Goal: Task Accomplishment & Management: Complete application form

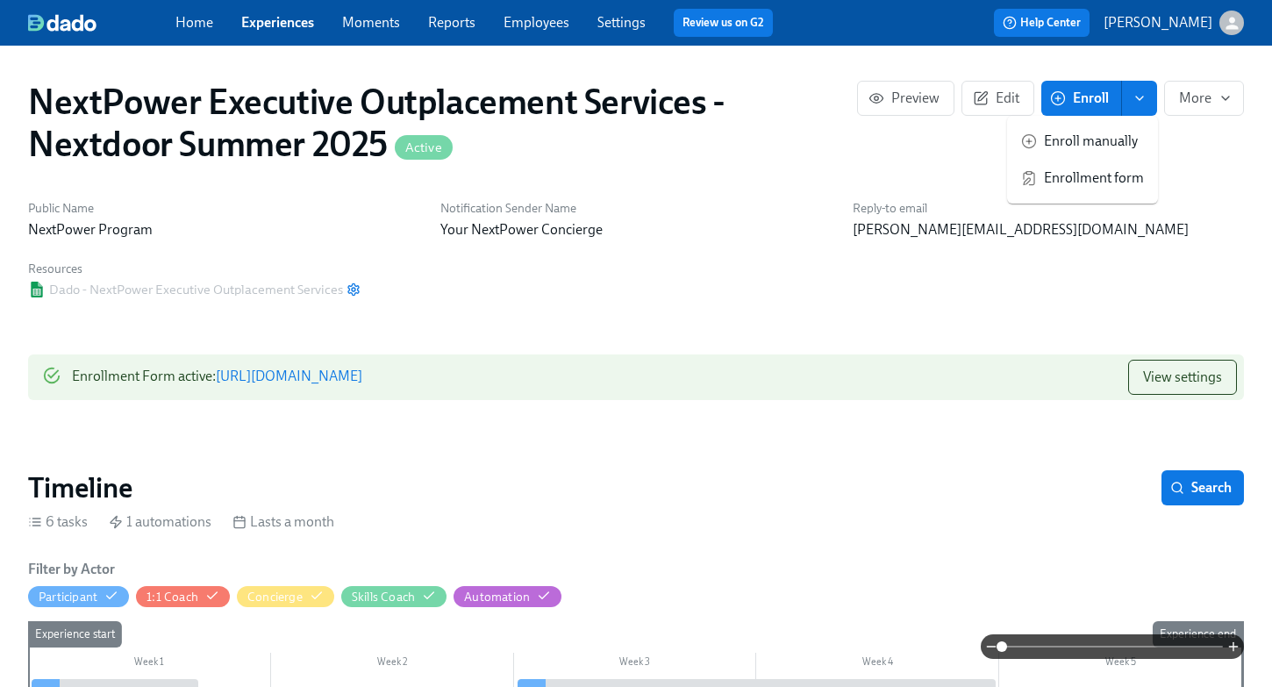
click at [270, 25] on link "Experiences" at bounding box center [277, 22] width 73 height 17
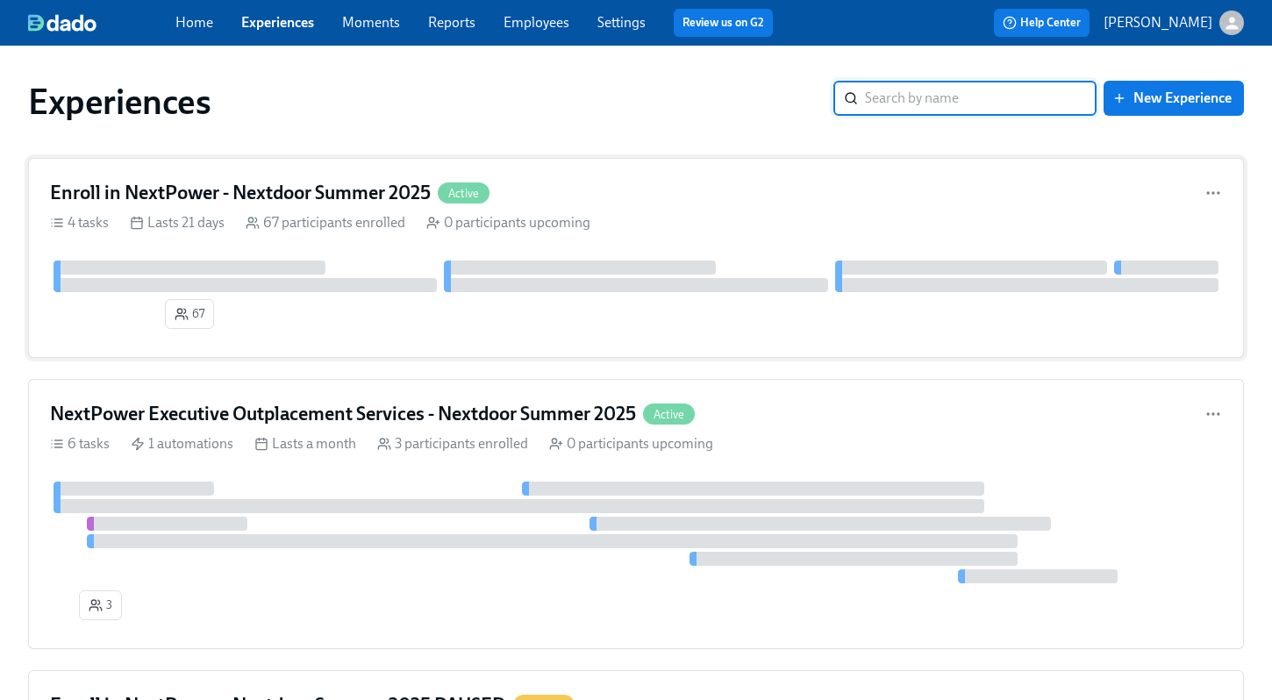
scroll to position [4, 0]
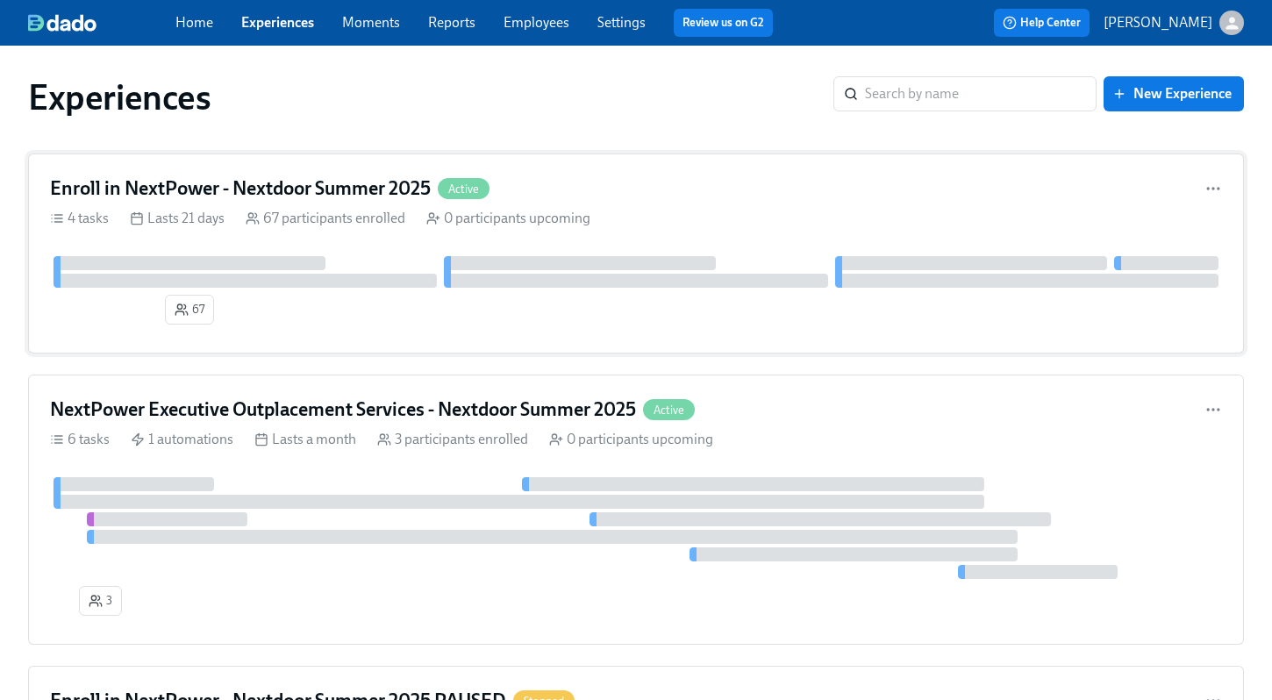
click at [251, 267] on div at bounding box center [190, 263] width 272 height 14
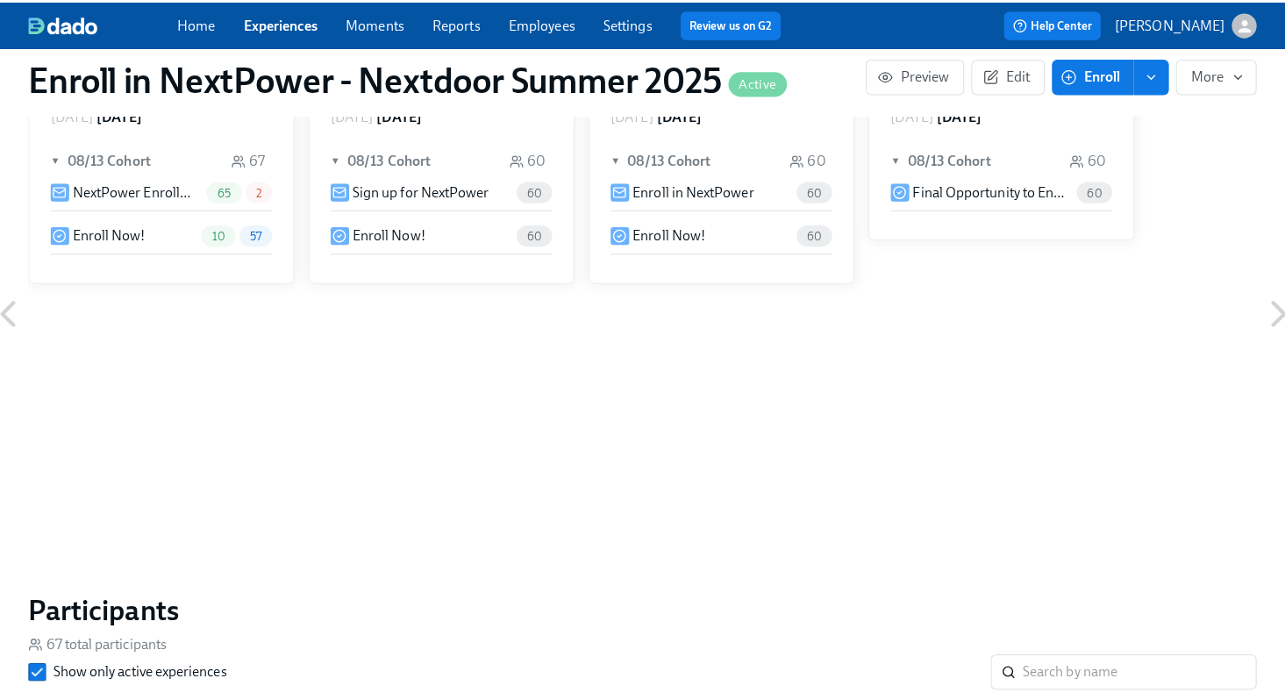
scroll to position [794, 0]
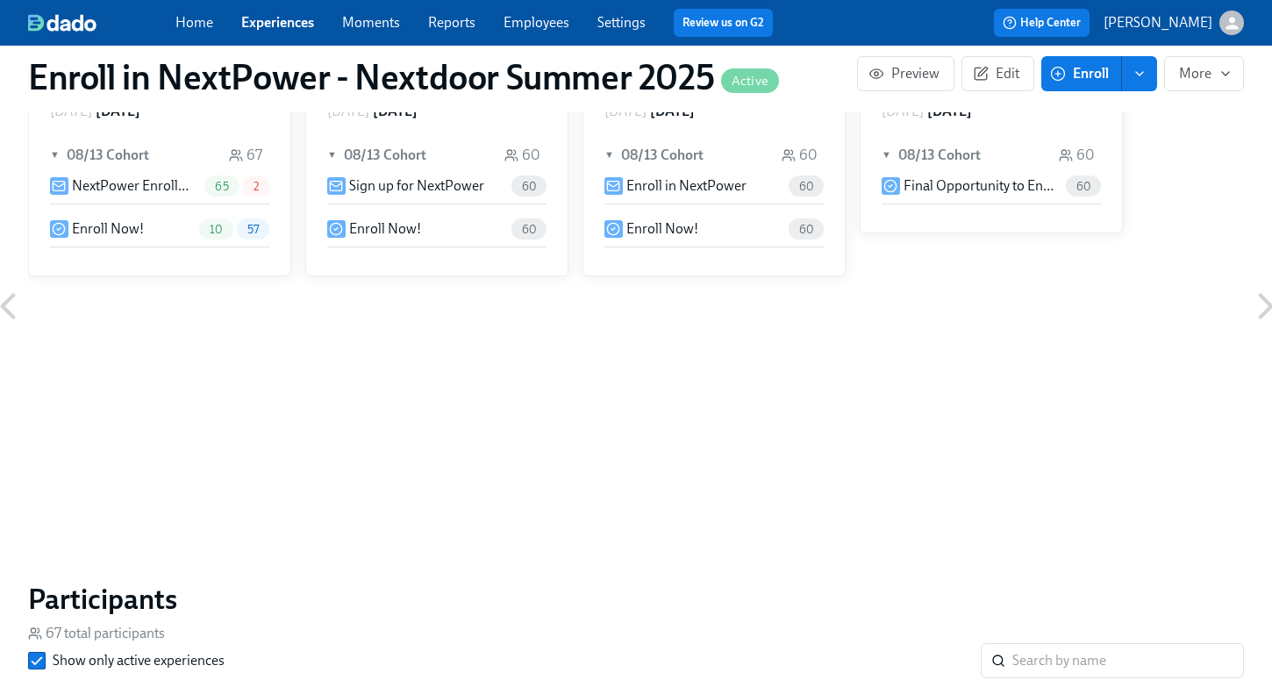
click at [146, 225] on div "Enroll Now! 10 57" at bounding box center [159, 228] width 219 height 21
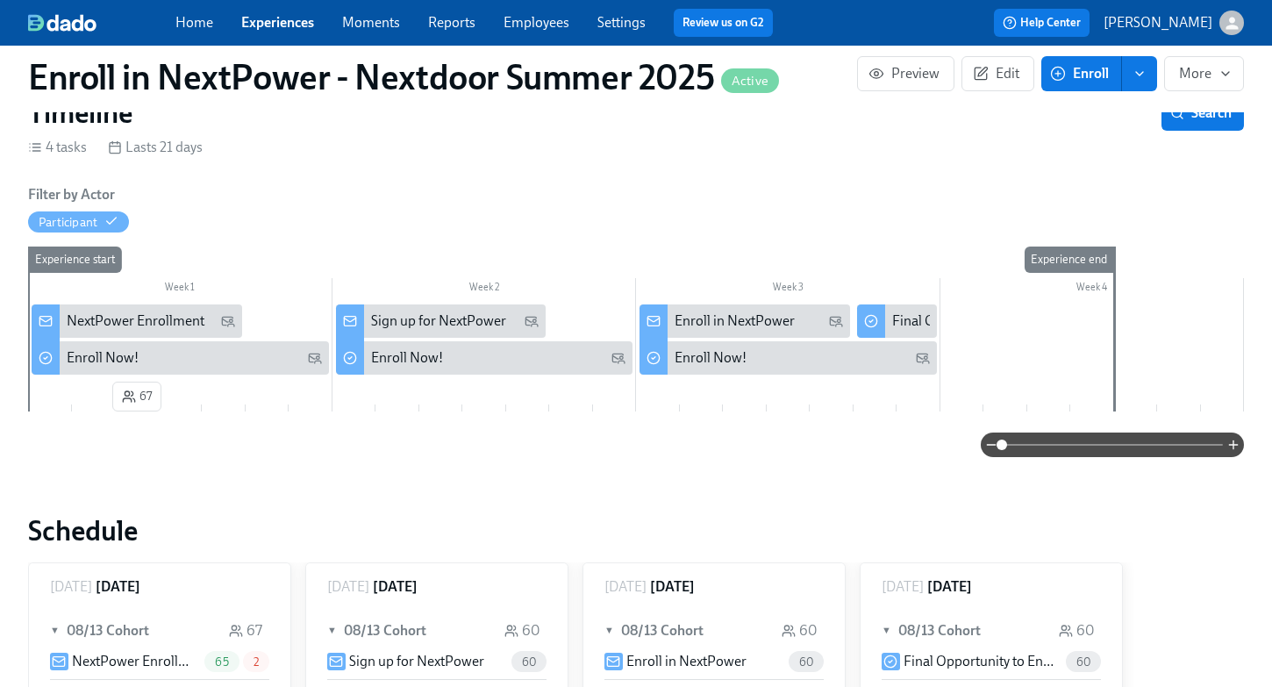
scroll to position [315, 0]
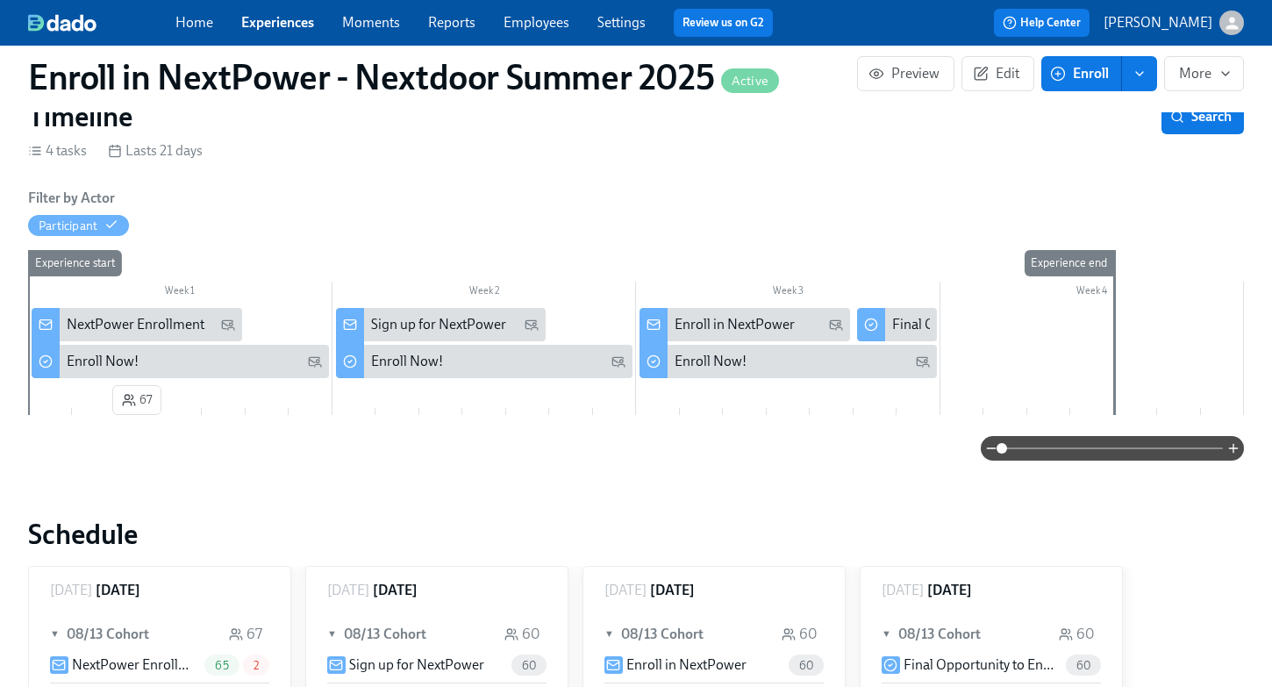
click at [275, 24] on link "Experiences" at bounding box center [277, 22] width 73 height 17
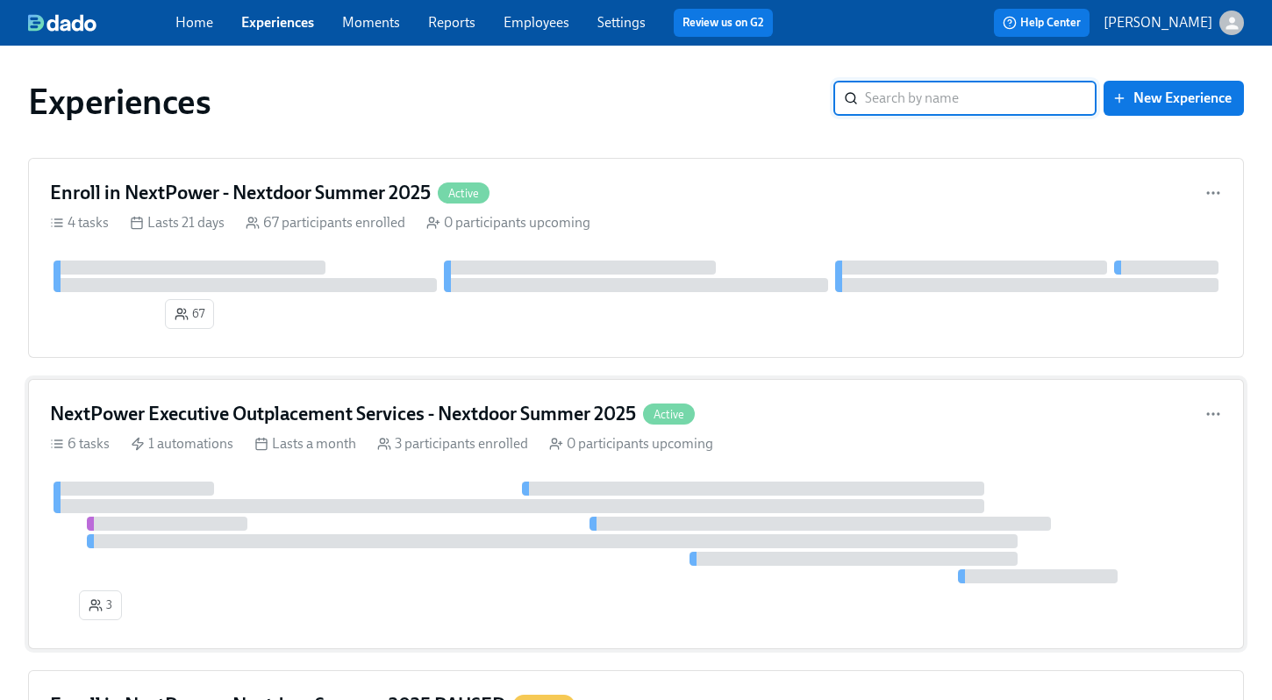
click at [278, 409] on h4 "NextPower Executive Outplacement Services - Nextdoor Summer 2025" at bounding box center [343, 414] width 586 height 26
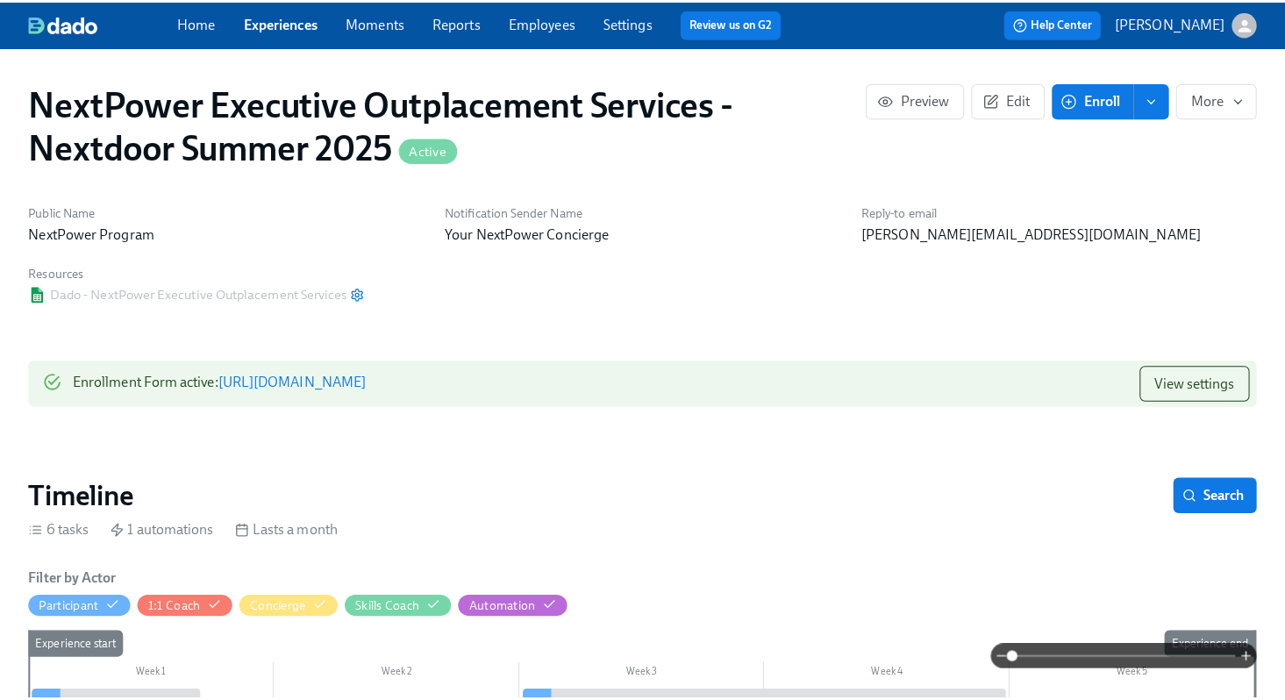
scroll to position [0, 270]
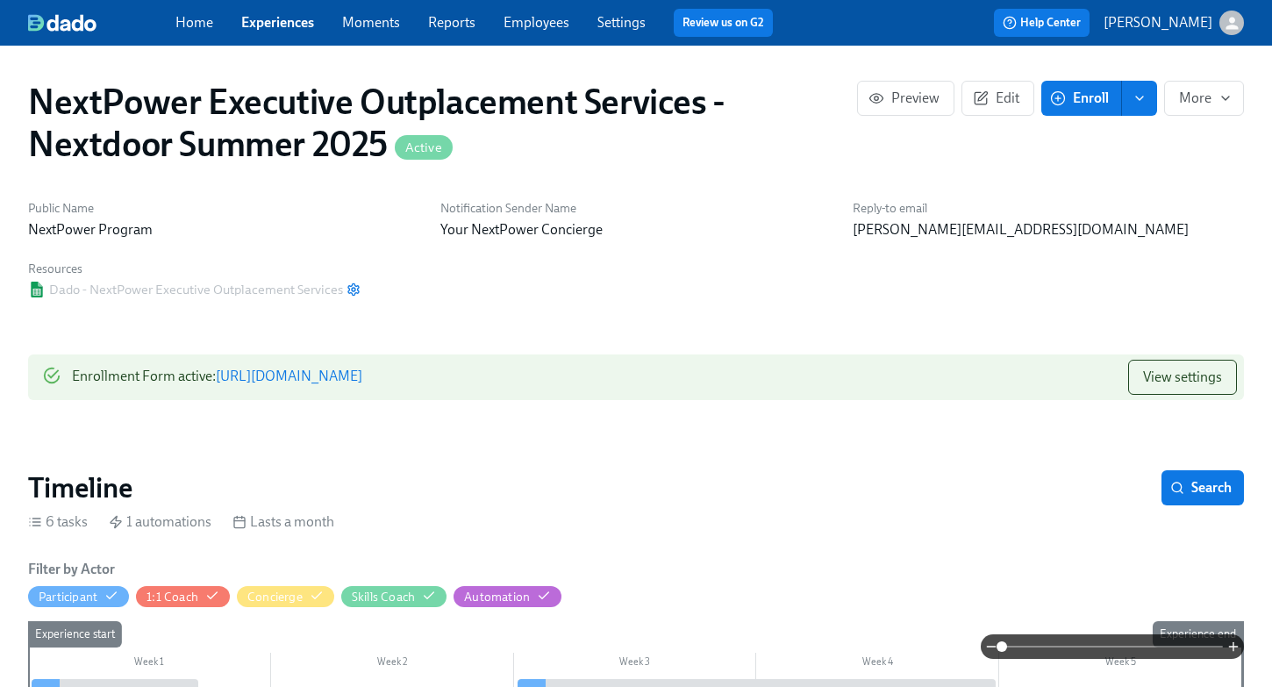
click at [1137, 100] on icon "enroll" at bounding box center [1139, 98] width 14 height 14
click at [1109, 144] on span "Enroll manually" at bounding box center [1094, 141] width 100 height 19
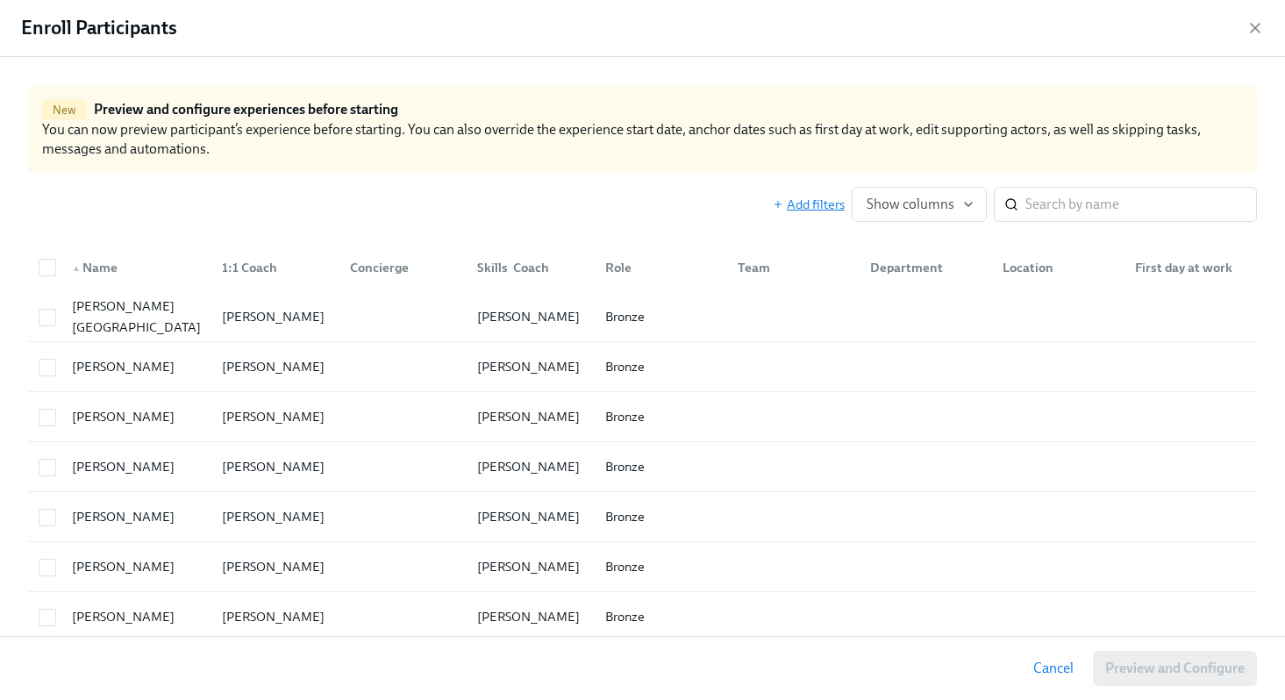
click at [797, 203] on span "Add filters" at bounding box center [809, 205] width 72 height 18
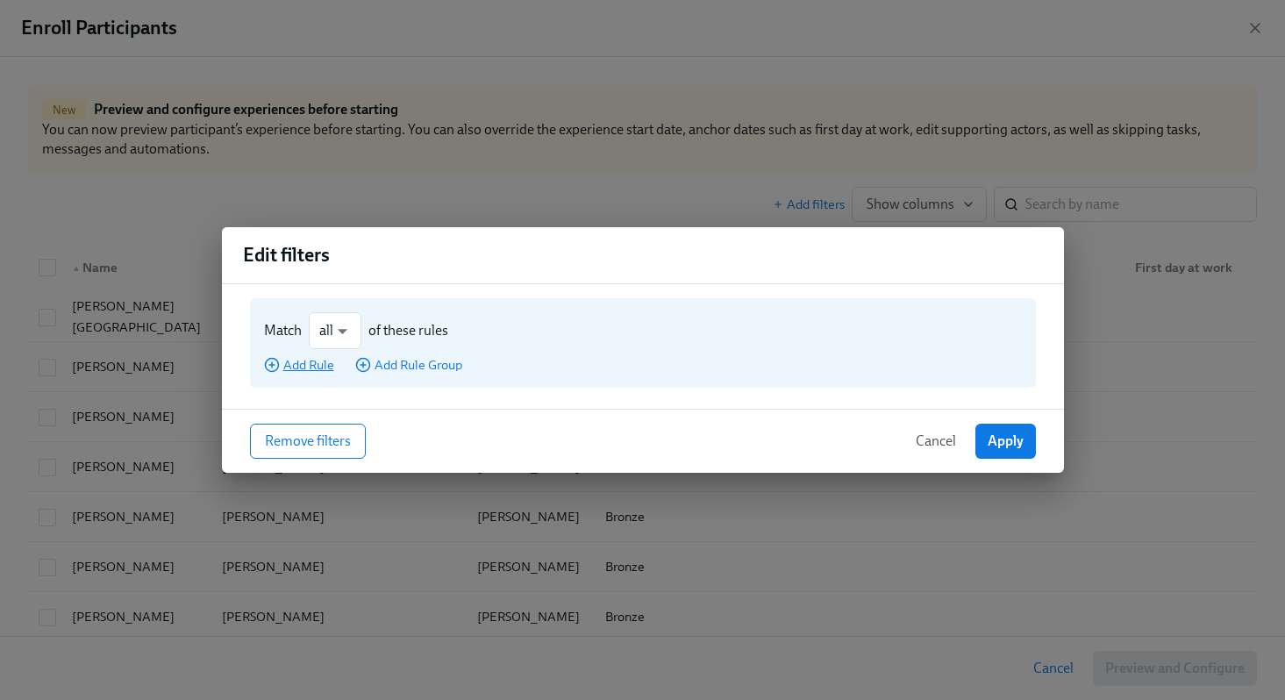
click at [311, 367] on span "Add Rule" at bounding box center [299, 365] width 70 height 18
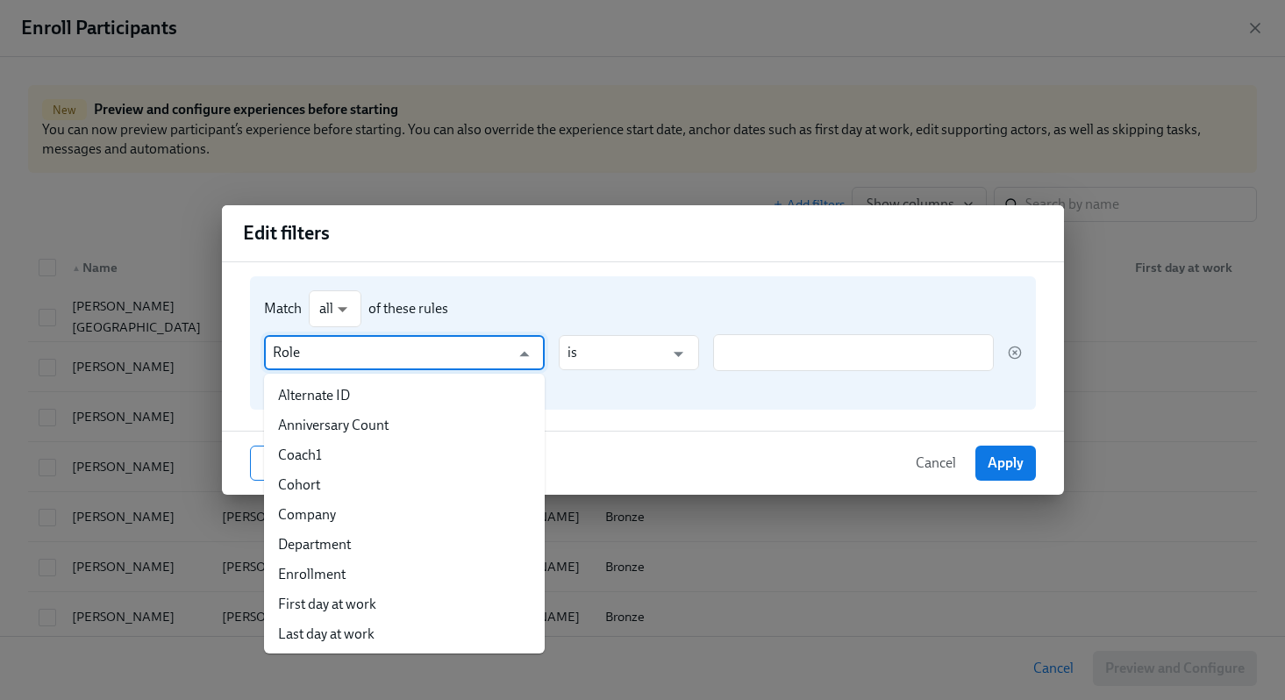
click at [322, 360] on input "Role" at bounding box center [392, 352] width 238 height 35
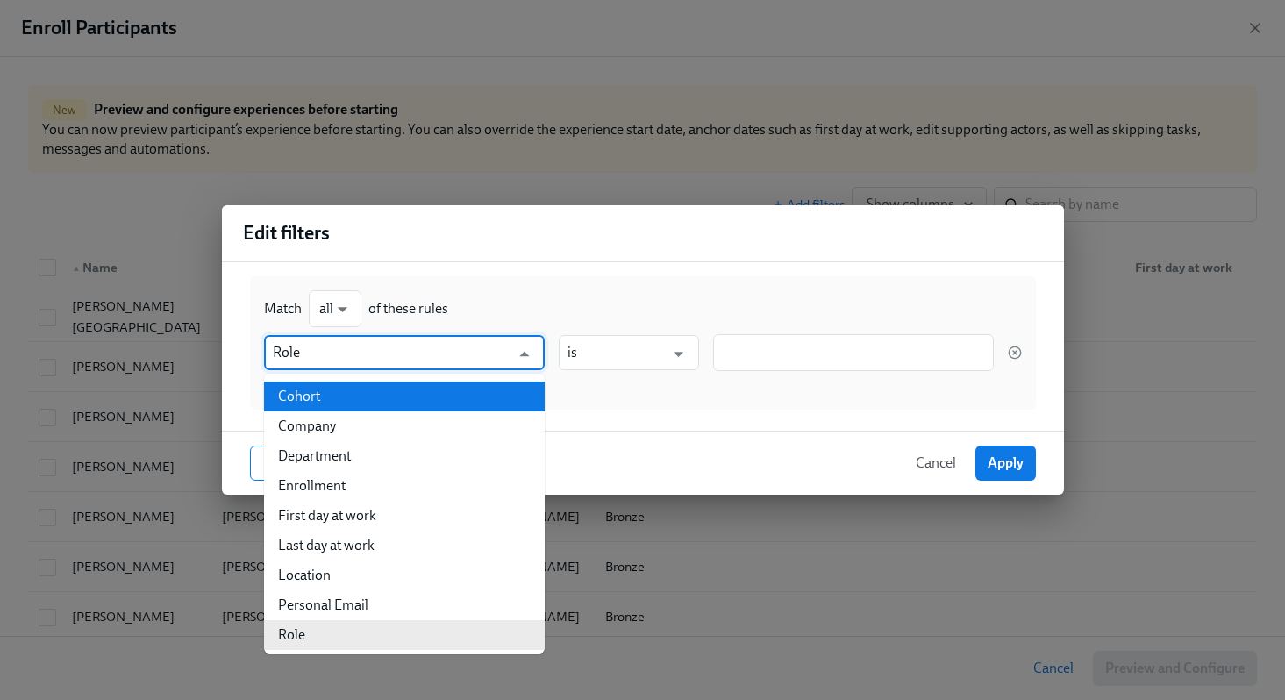
click at [328, 390] on li "Cohort" at bounding box center [404, 397] width 281 height 30
type input "Cohort"
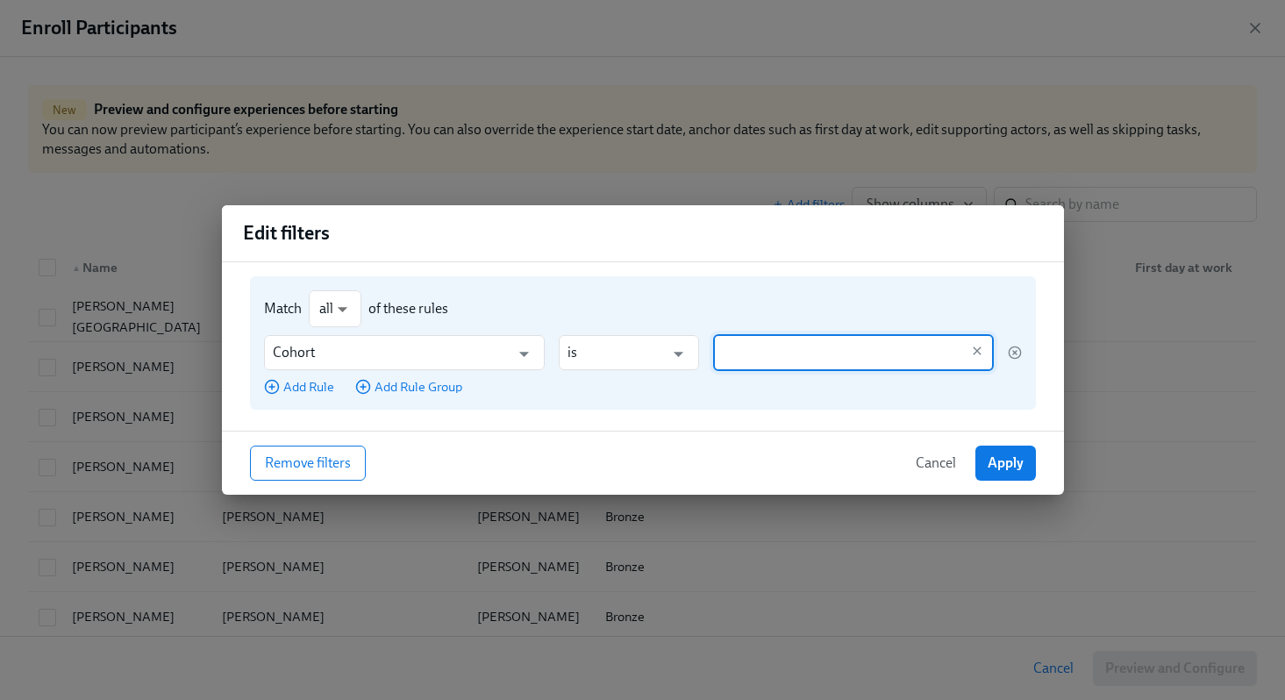
click at [725, 357] on input "text" at bounding box center [841, 352] width 238 height 37
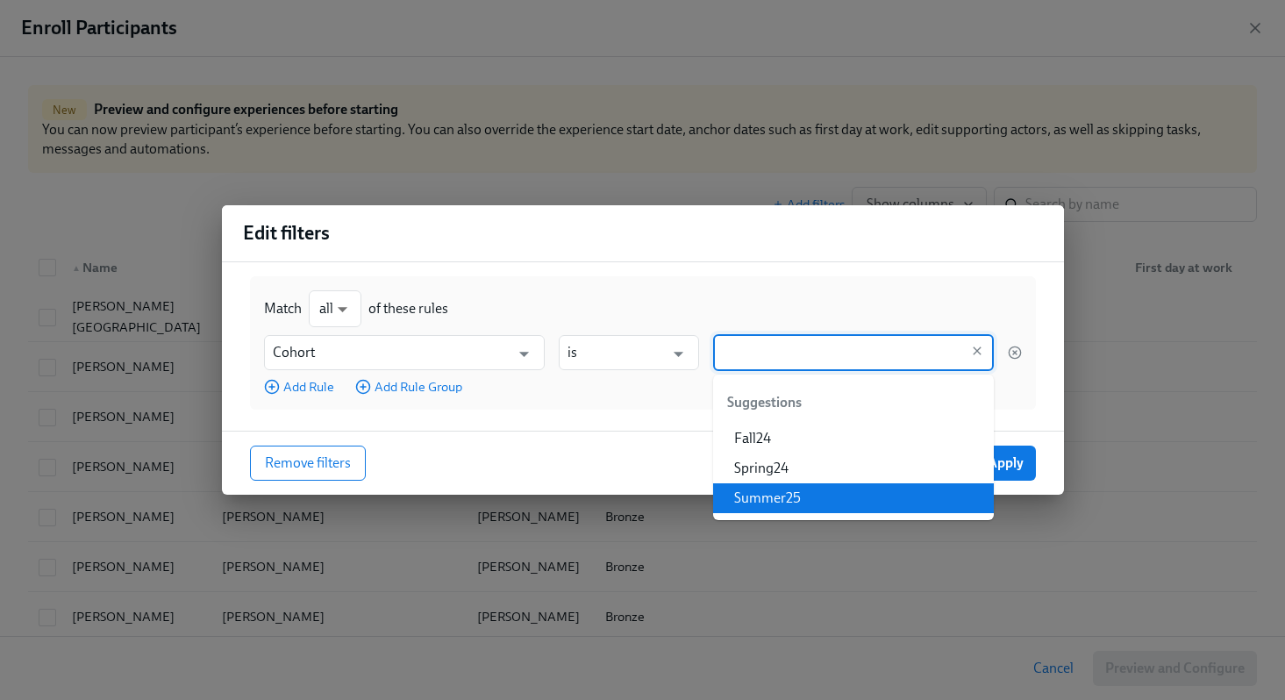
drag, startPoint x: 755, startPoint y: 482, endPoint x: 758, endPoint y: 491, distance: 10.0
click at [758, 491] on ul "Fall24 Spring24 Summer25" at bounding box center [853, 468] width 281 height 89
click at [758, 491] on li "Summer25" at bounding box center [853, 498] width 281 height 30
type input "Summer25"
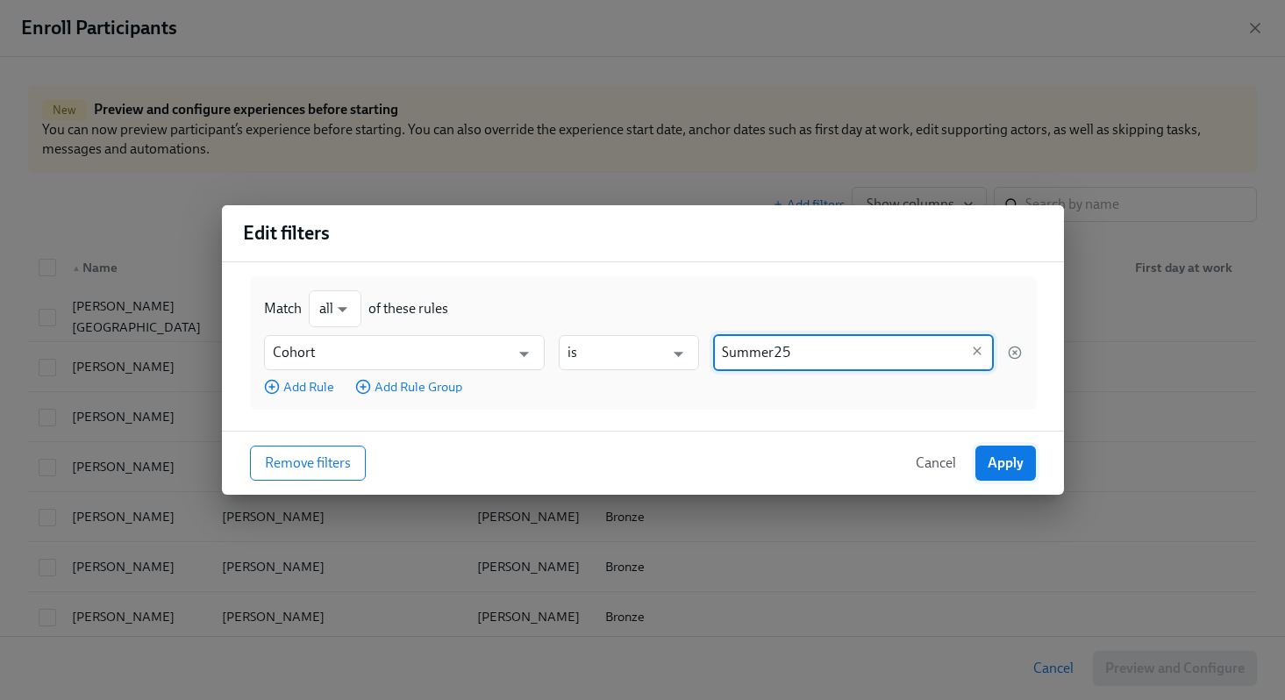
click at [1004, 469] on span "Apply" at bounding box center [1006, 463] width 36 height 18
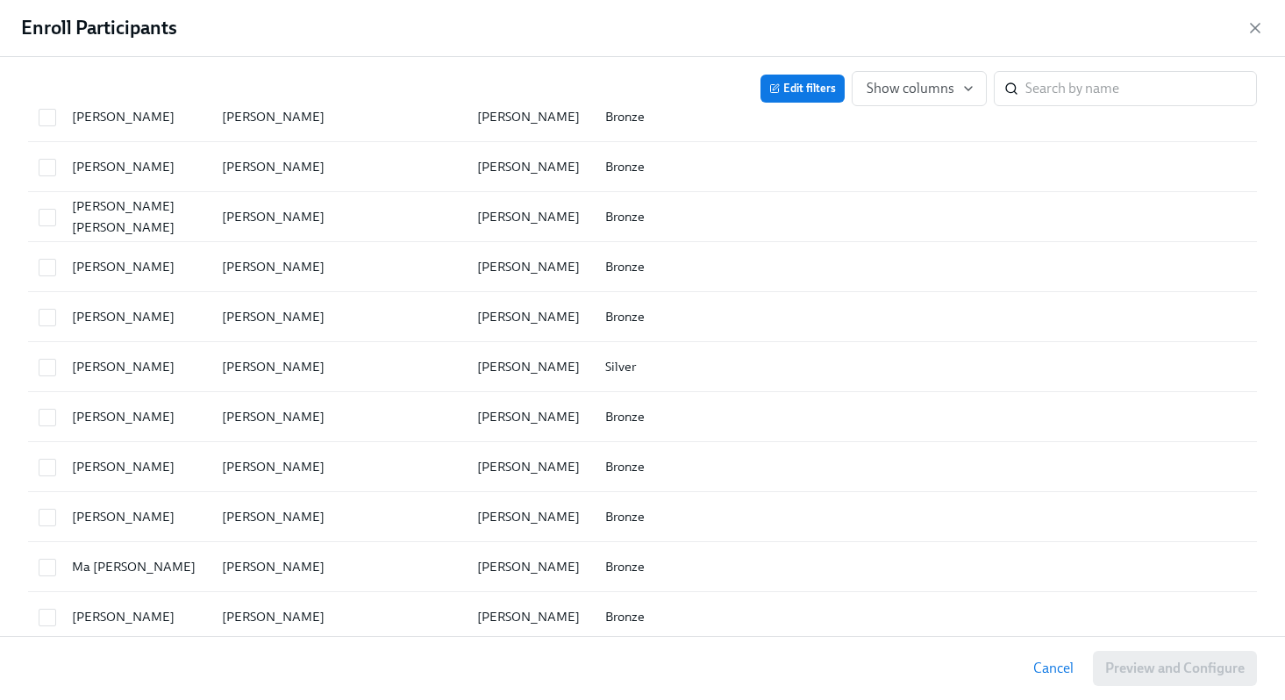
scroll to position [1545, 0]
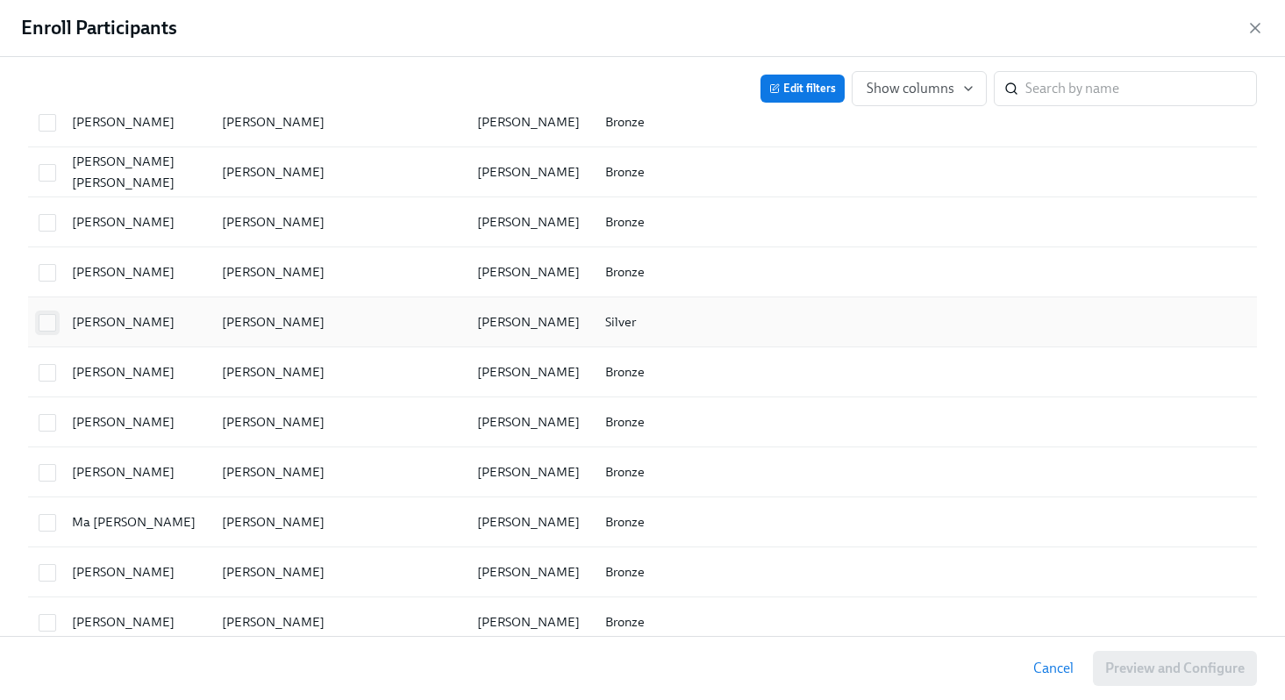
click at [51, 318] on input "checkbox" at bounding box center [47, 323] width 16 height 16
checkbox input "true"
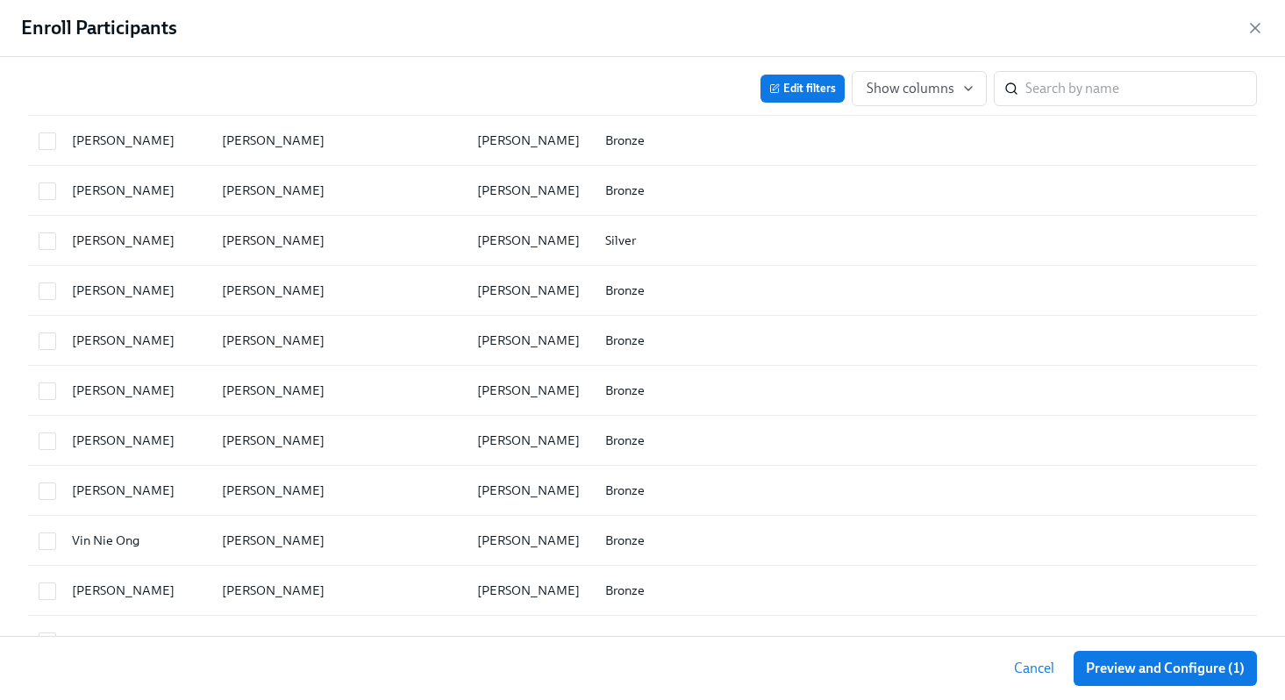
scroll to position [2883, 0]
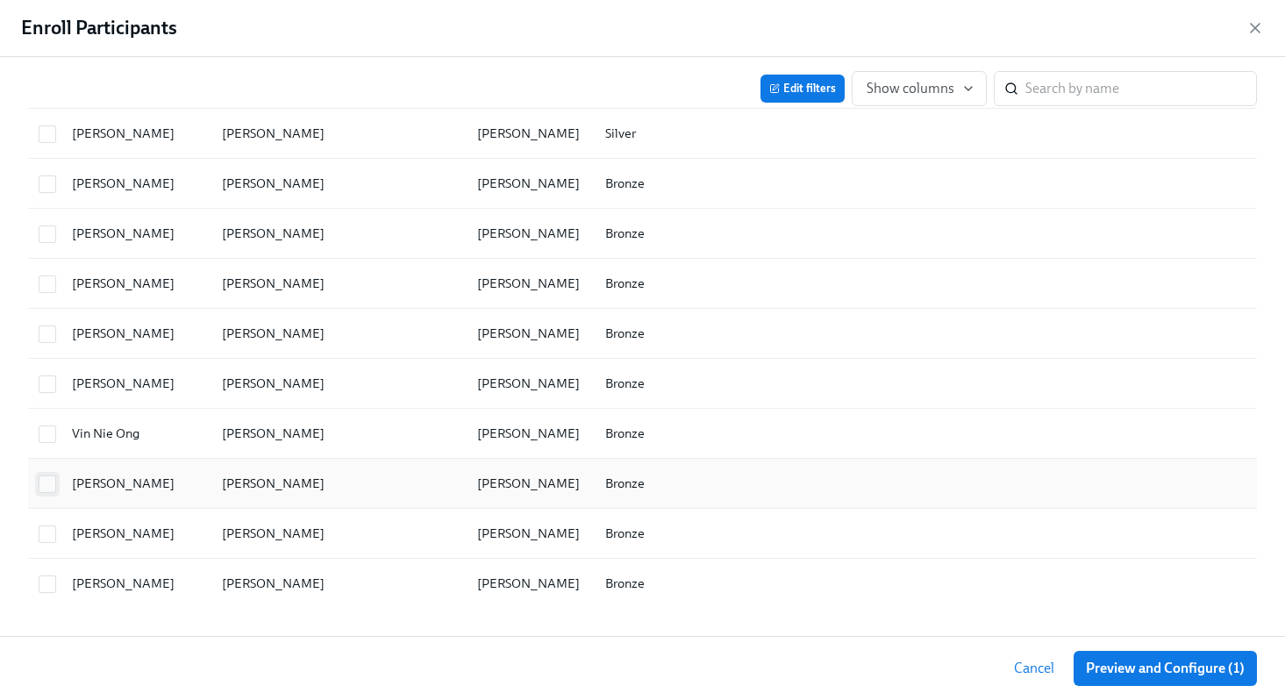
click at [44, 483] on input "checkbox" at bounding box center [47, 484] width 16 height 16
checkbox input "true"
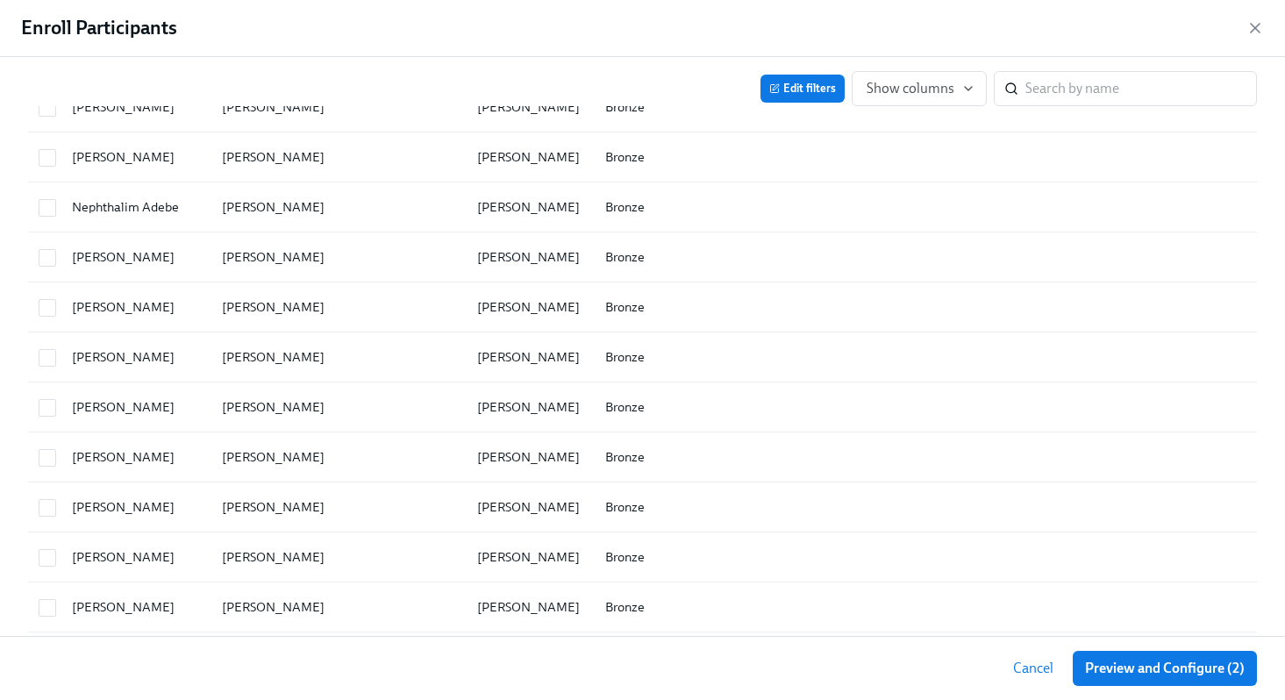
scroll to position [2255, 0]
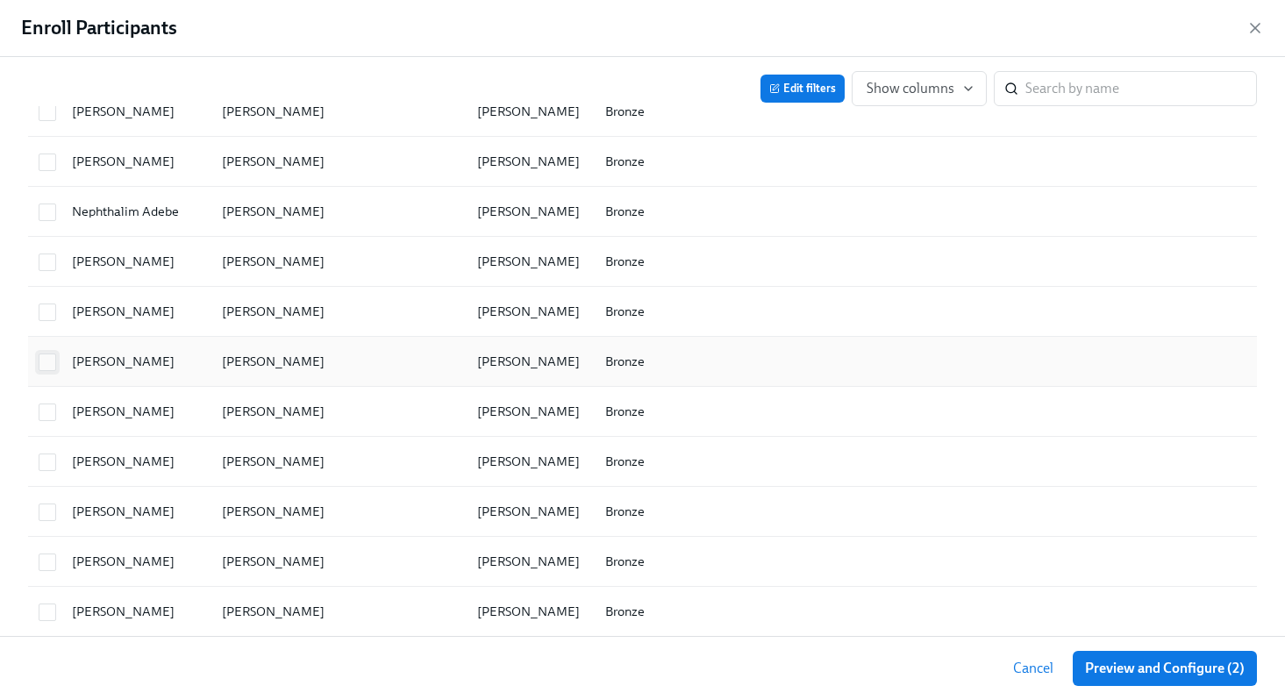
click at [51, 362] on input "checkbox" at bounding box center [47, 362] width 16 height 16
checkbox input "true"
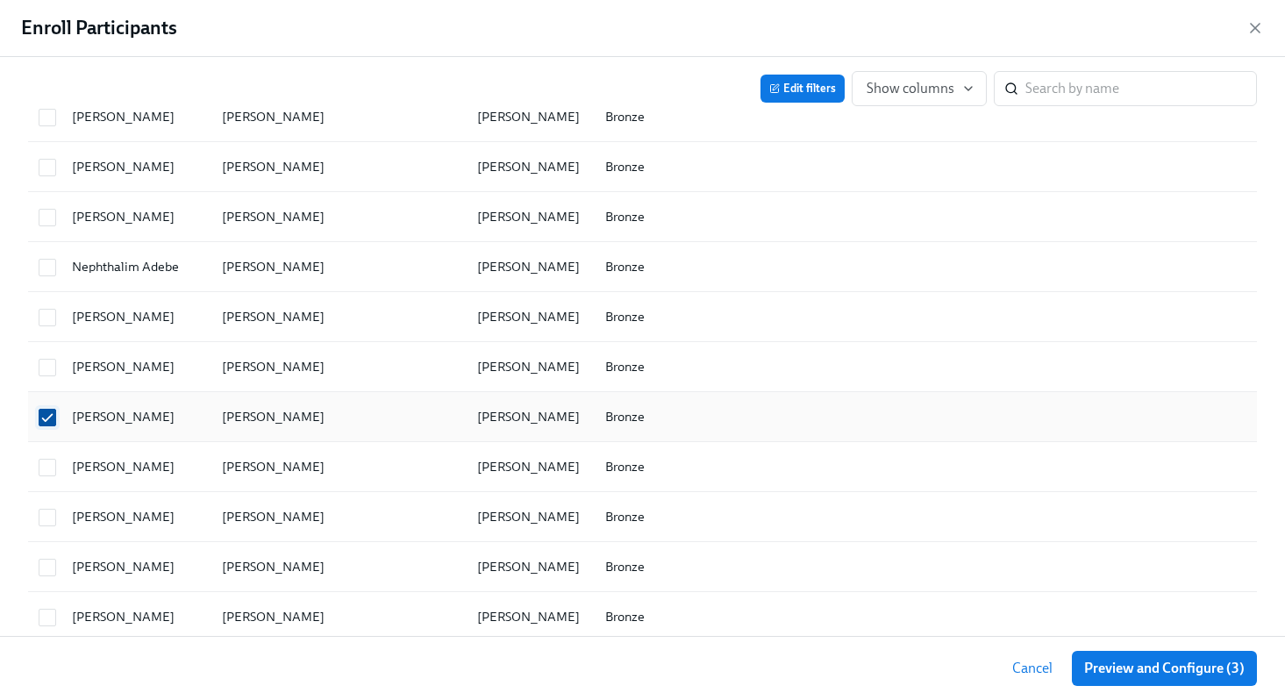
scroll to position [2194, 0]
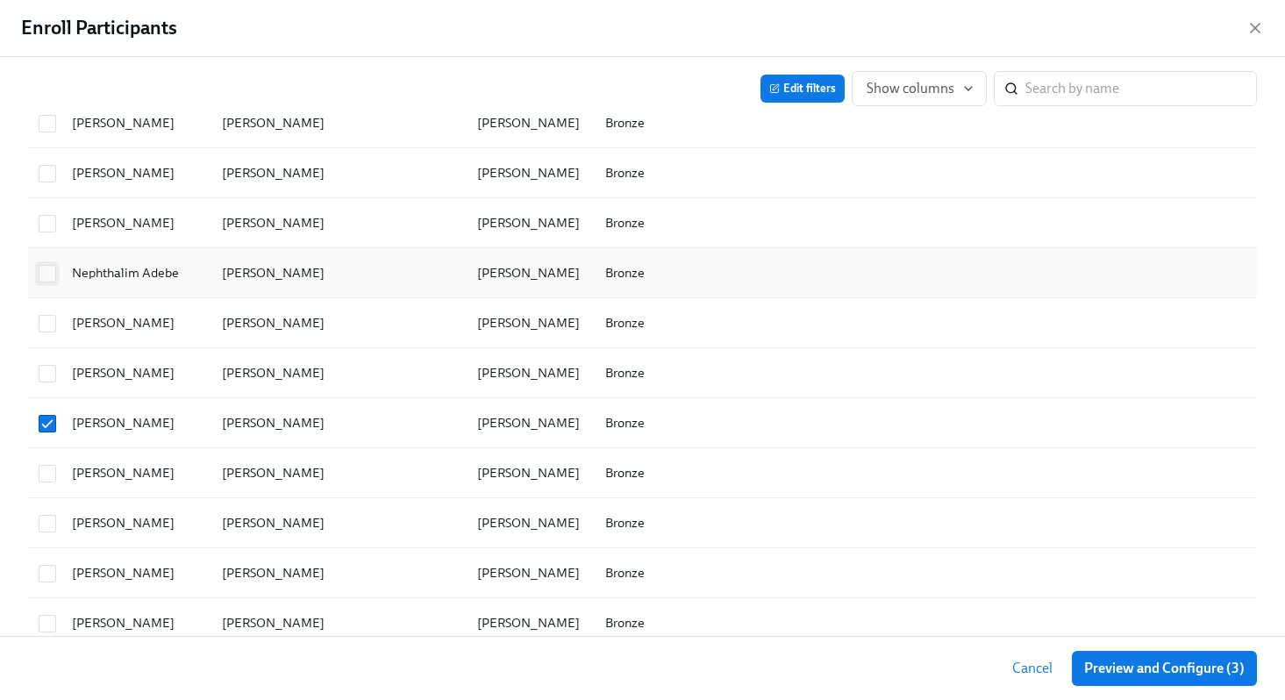
click at [51, 273] on input "checkbox" at bounding box center [47, 274] width 16 height 16
checkbox input "true"
click at [1119, 669] on span "Preview and Configure (4)" at bounding box center [1164, 669] width 161 height 18
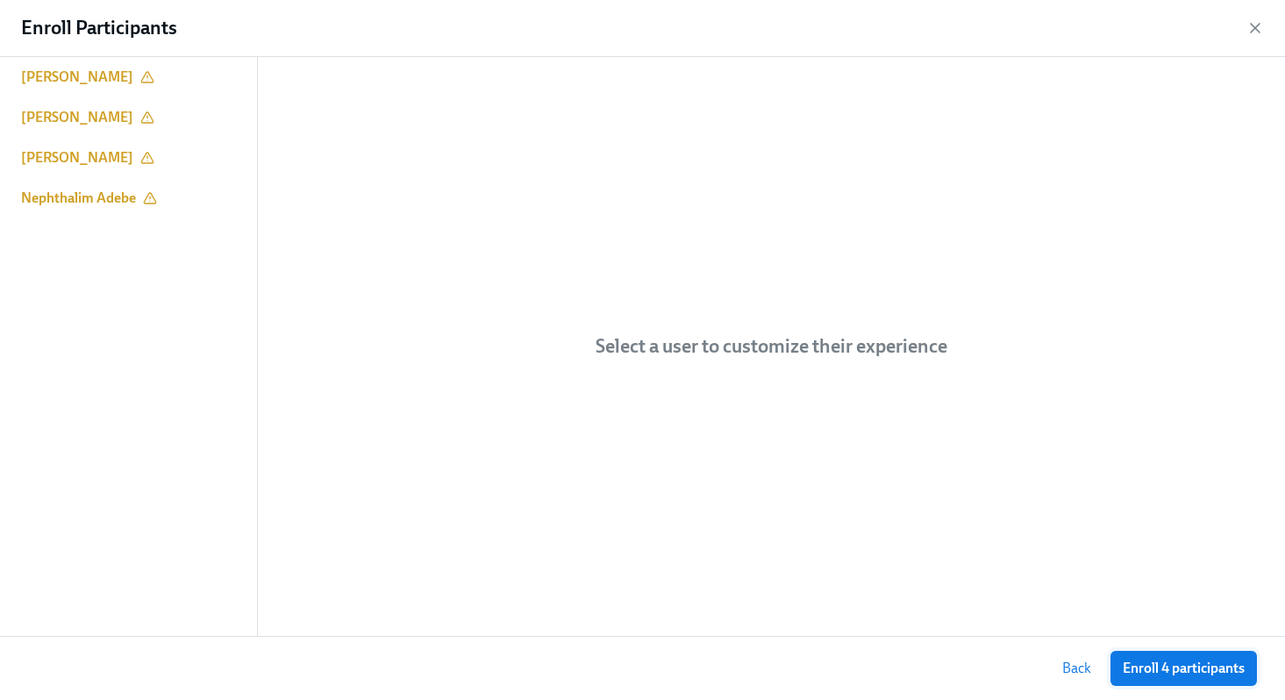
click at [1123, 669] on span "Enroll 4 participants" at bounding box center [1184, 669] width 122 height 18
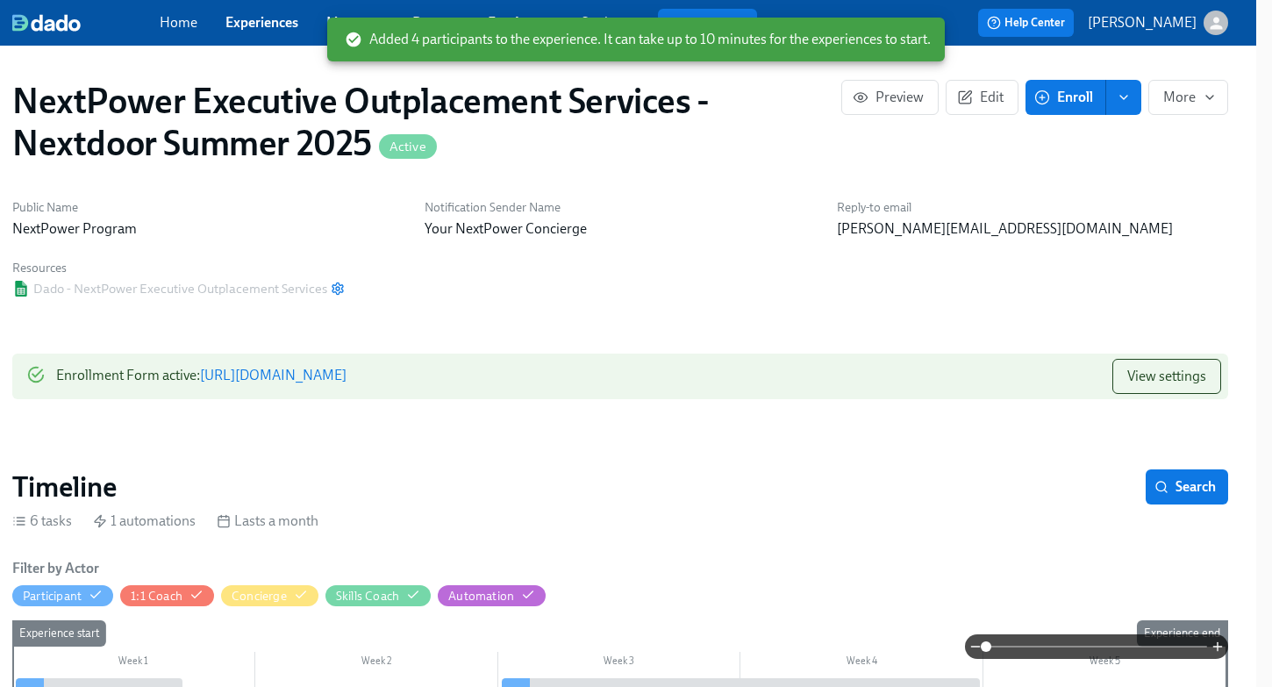
scroll to position [1, 0]
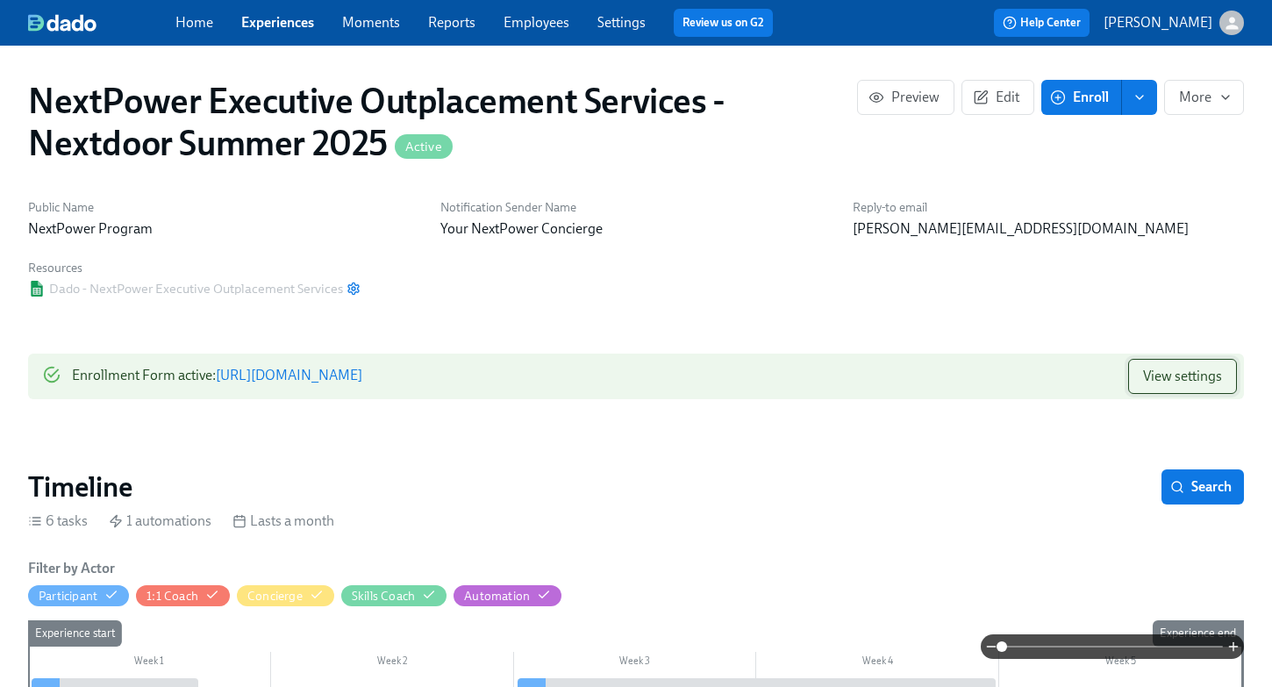
click at [1164, 372] on span "View settings" at bounding box center [1182, 377] width 79 height 18
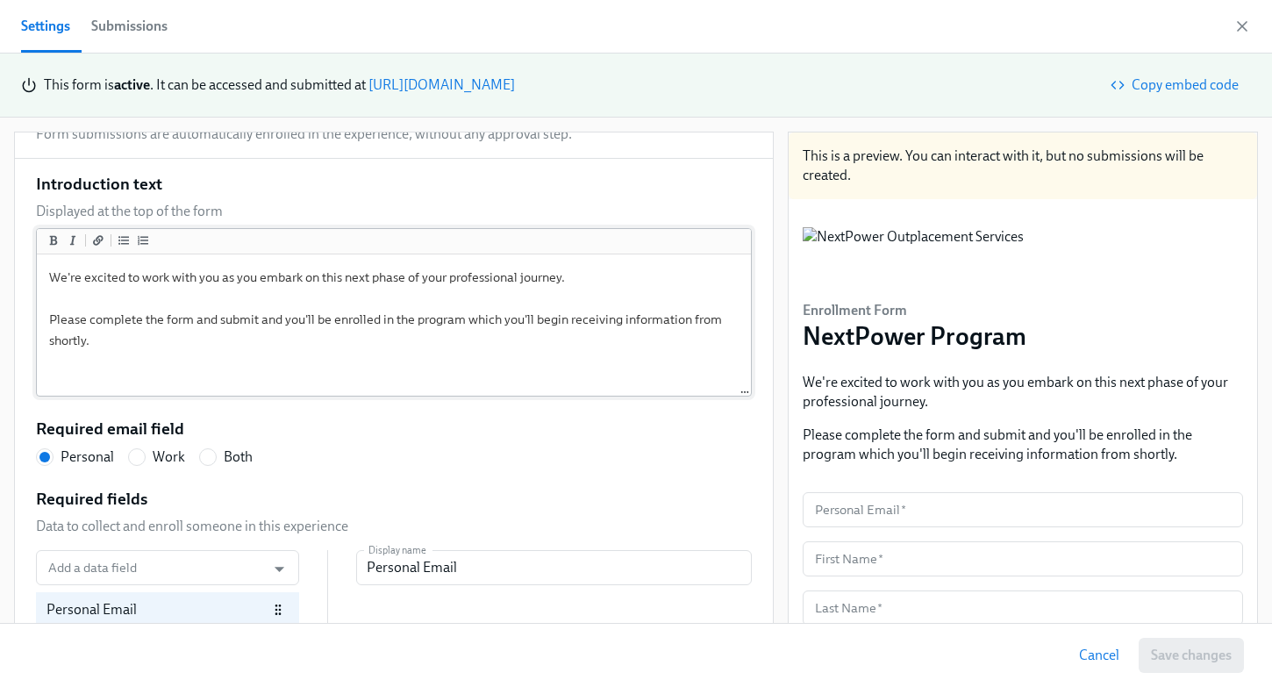
scroll to position [264, 0]
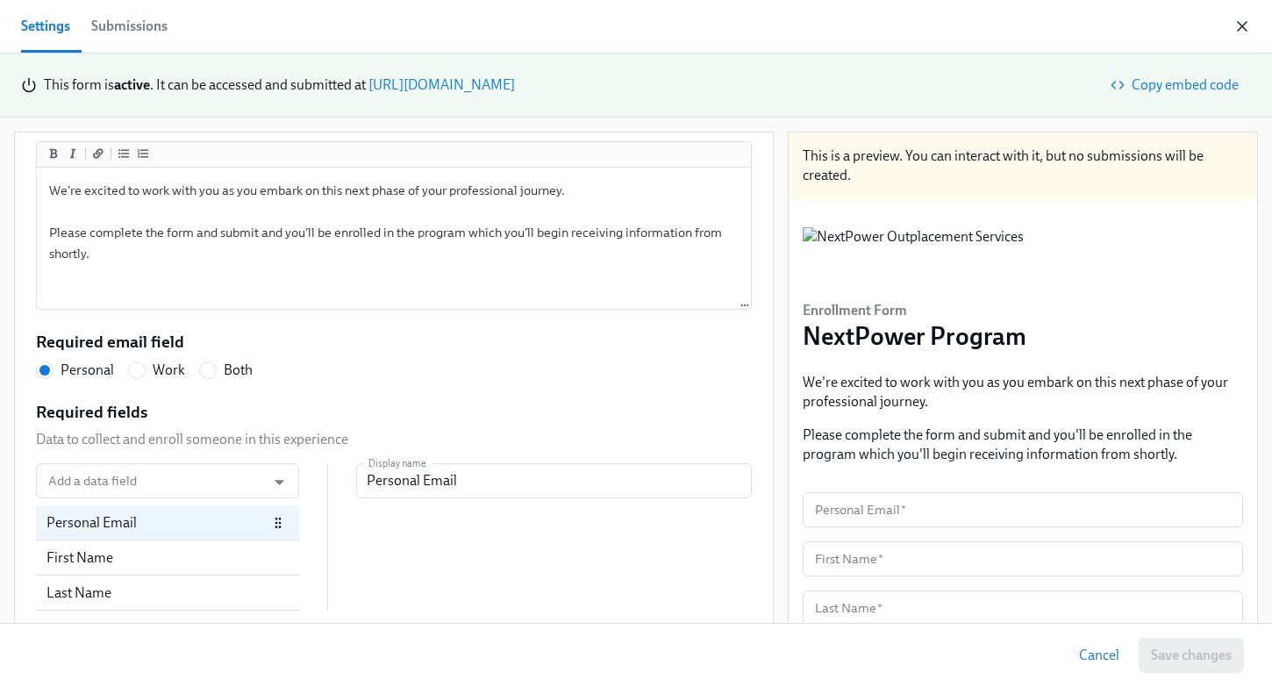
click at [1241, 22] on icon "button" at bounding box center [1242, 27] width 18 height 18
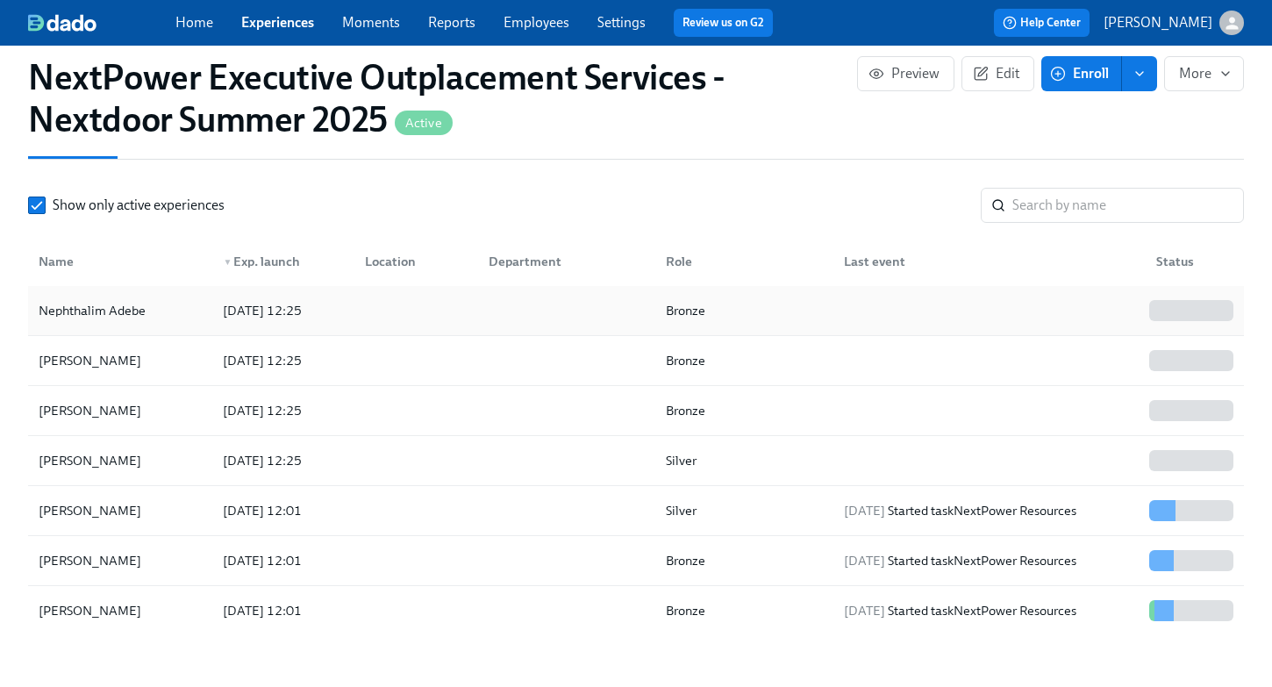
scroll to position [1545, 0]
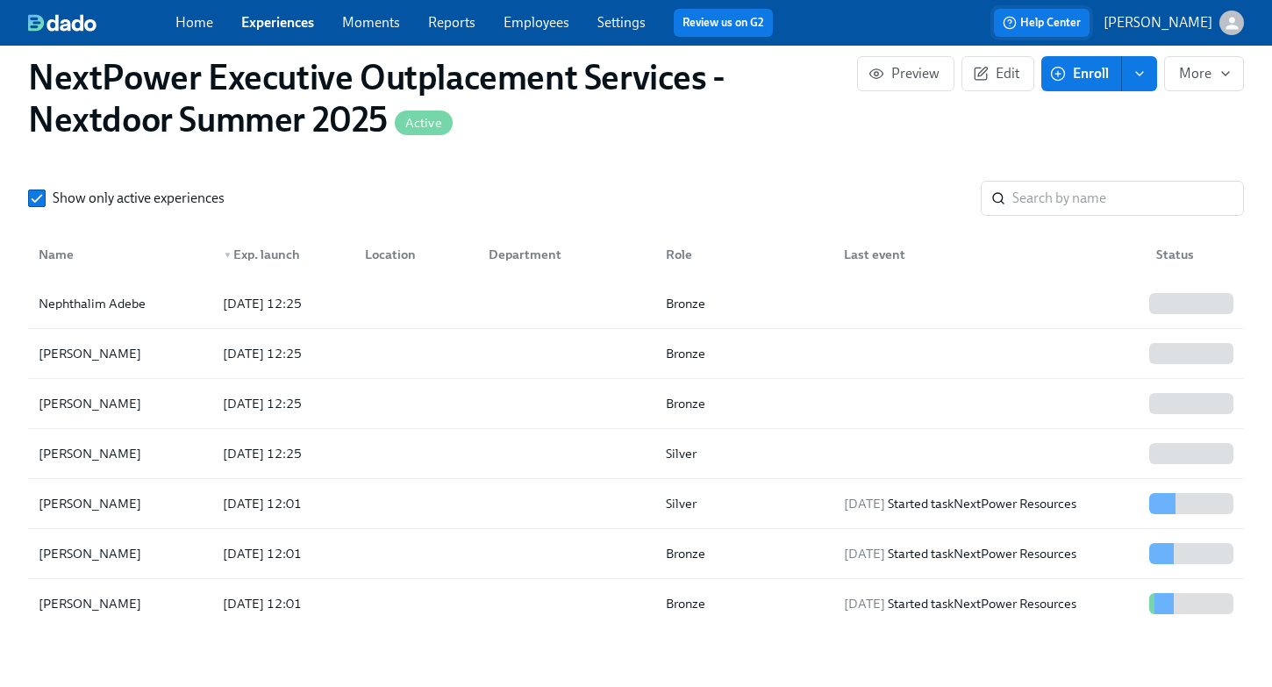
click at [1080, 18] on span "Help Center" at bounding box center [1042, 23] width 78 height 18
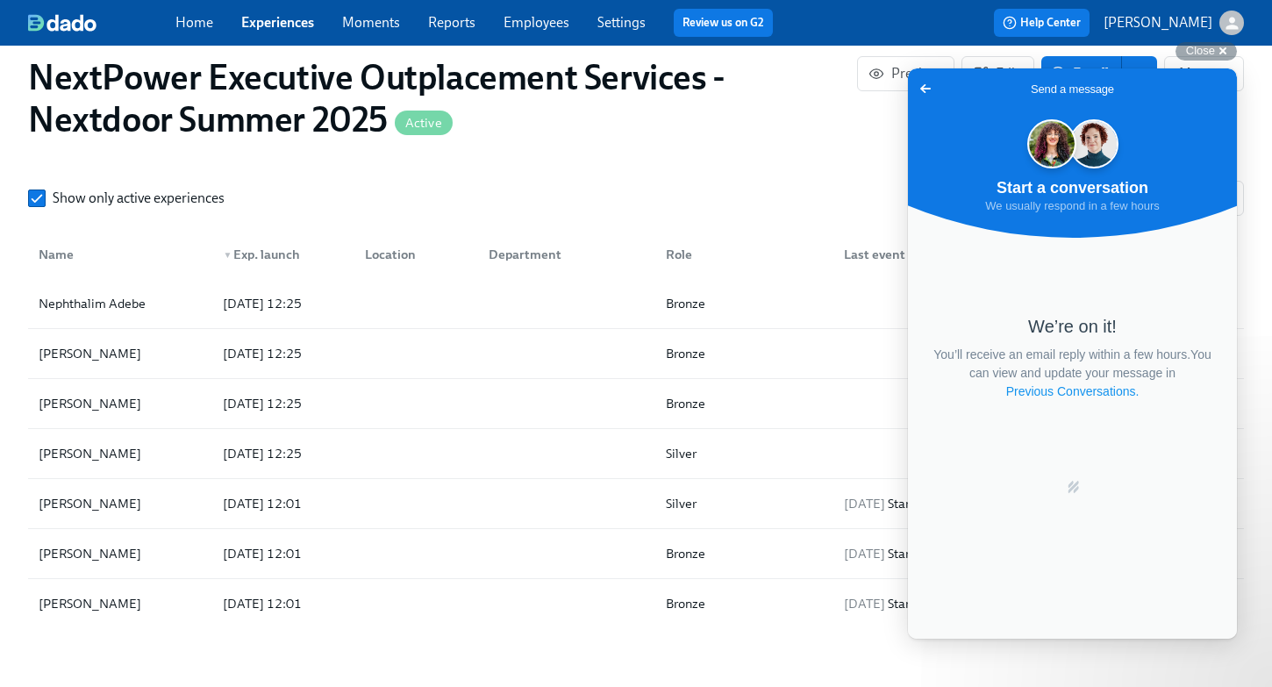
click at [1050, 393] on link "Previous Conversations ." at bounding box center [1072, 391] width 137 height 18
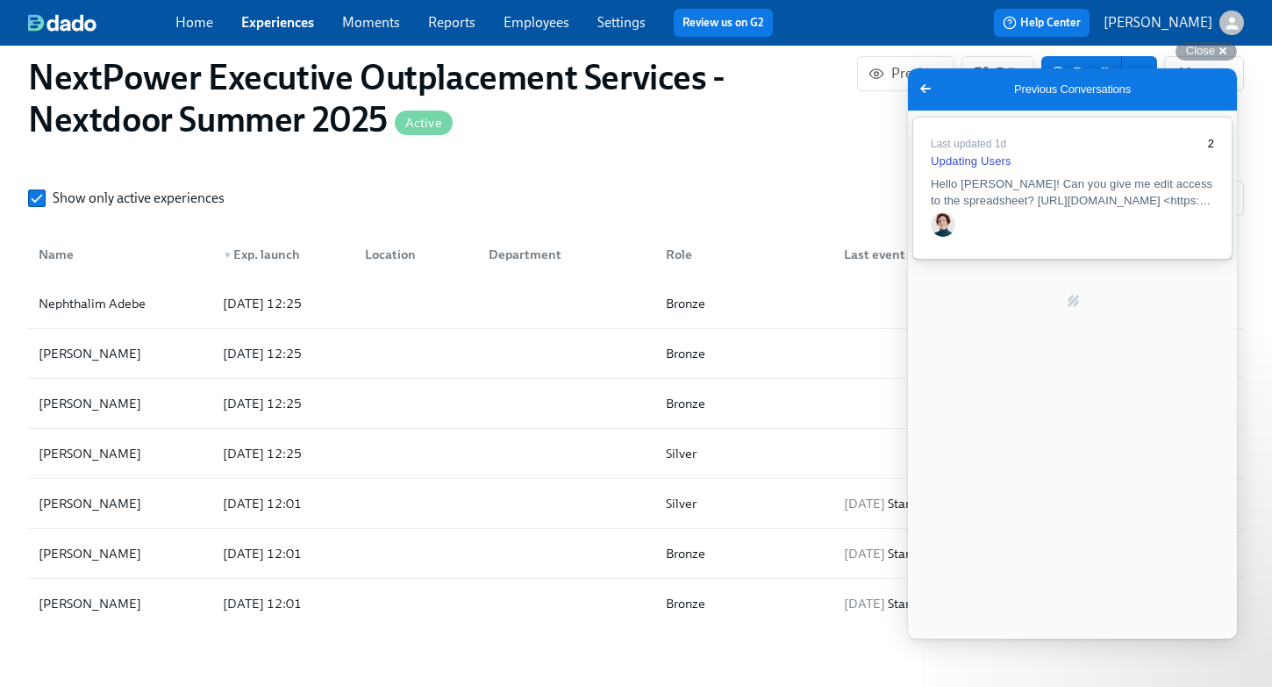
click at [1038, 194] on span "Hello [PERSON_NAME]! Can you give me edit access to the spreadsheet? [URL][DOMA…" at bounding box center [1072, 192] width 282 height 30
type textarea "Done, Kat. I kept trying to redo the upload, but wasn't able to do so as it kep…"
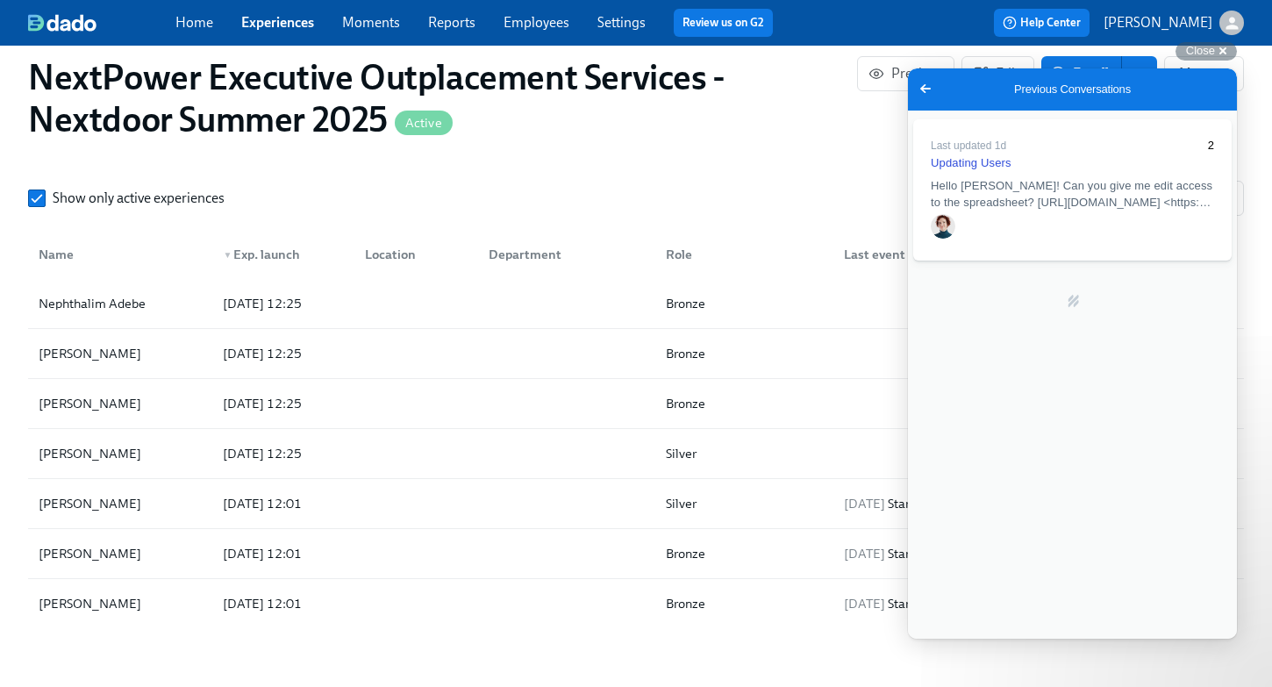
click at [764, 155] on section "Participants 7 total participants Participant 1:1 Coach Concierge Skills Coach …" at bounding box center [636, 334] width 1216 height 601
